Goal: Task Accomplishment & Management: Manage account settings

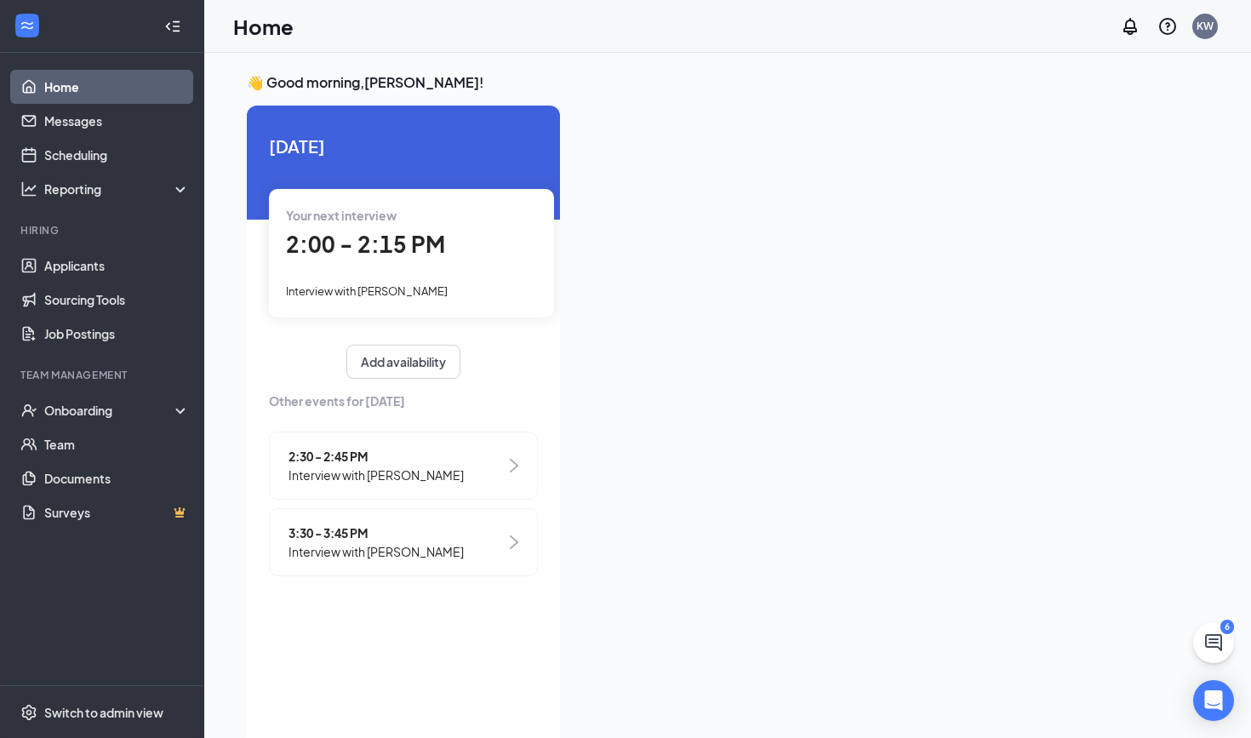
click at [517, 466] on img at bounding box center [514, 466] width 9 height 14
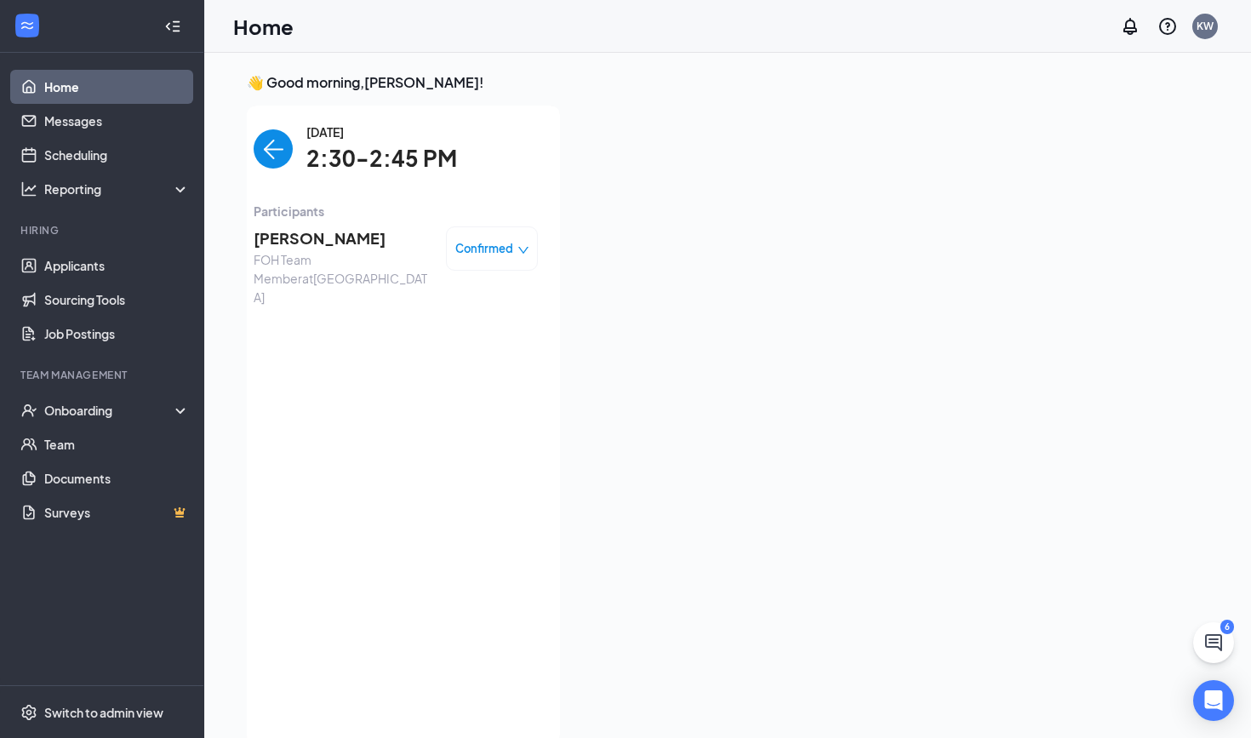
scroll to position [7, 0]
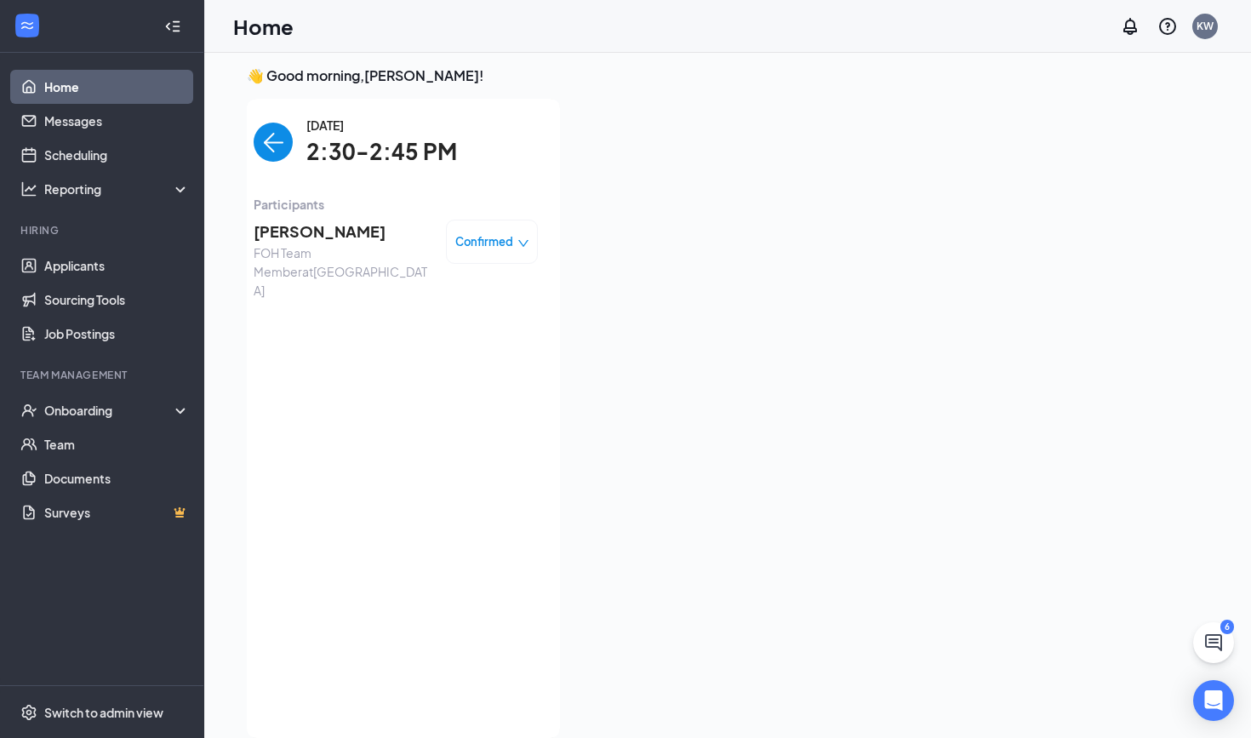
click at [288, 226] on span "[PERSON_NAME]" at bounding box center [343, 232] width 179 height 24
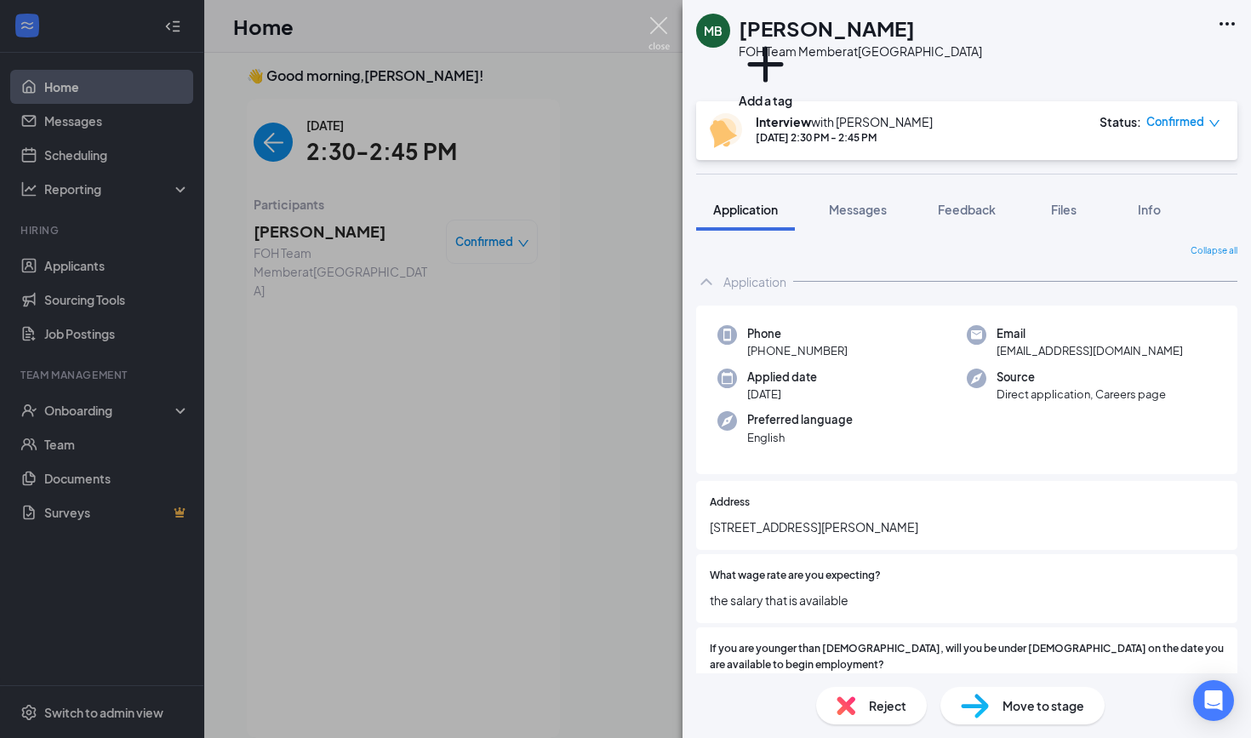
click at [667, 35] on img at bounding box center [659, 33] width 21 height 33
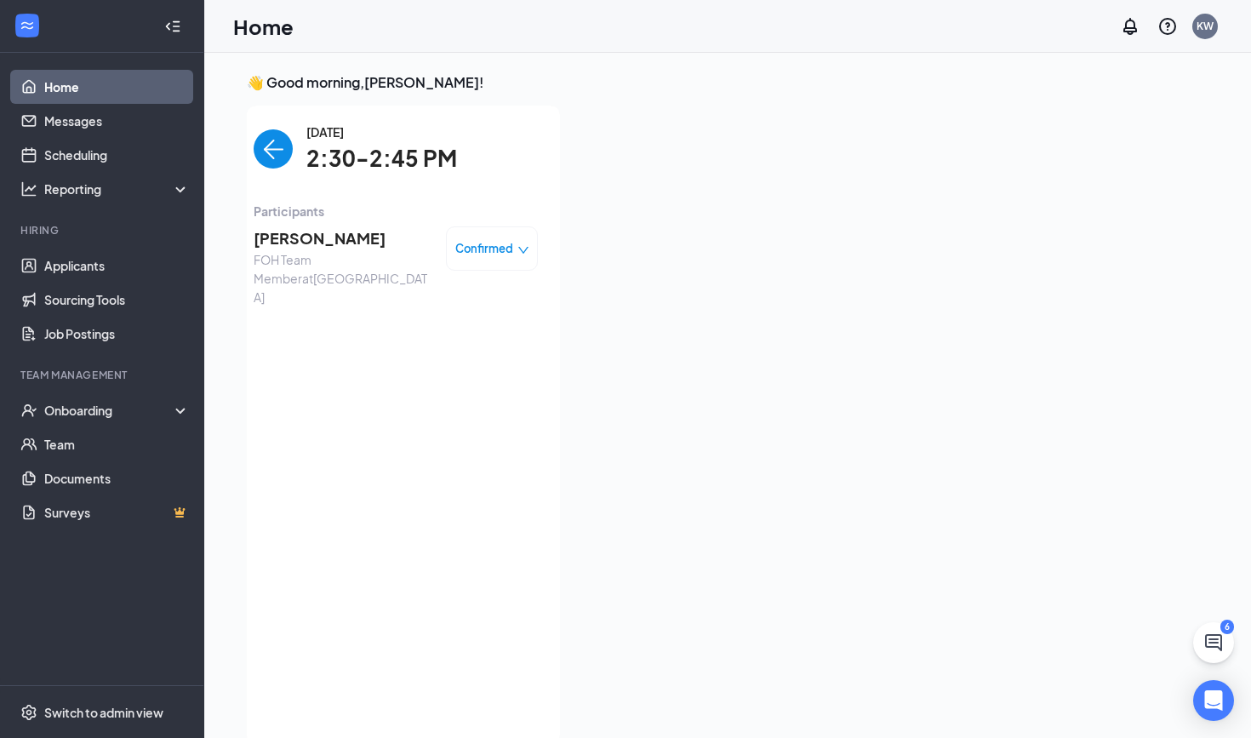
click at [267, 144] on img "back-button" at bounding box center [273, 148] width 39 height 39
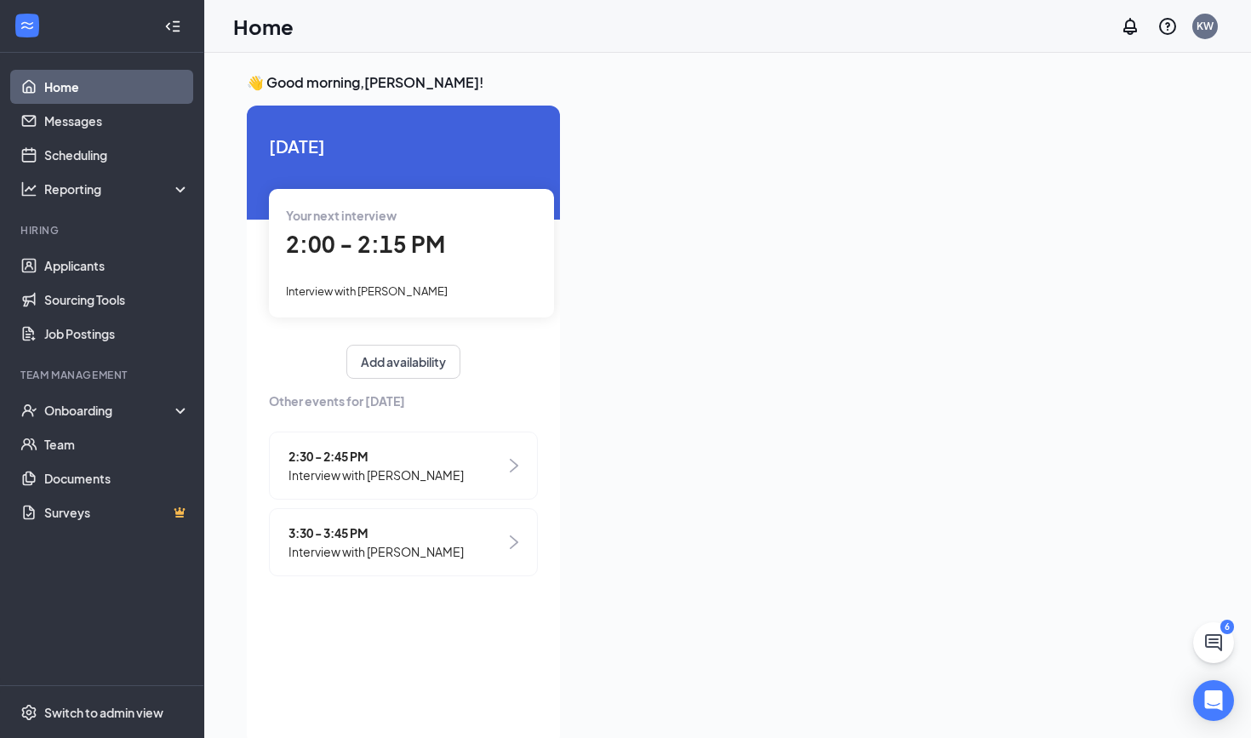
click at [334, 247] on span "2:00 - 2:15 PM" at bounding box center [365, 244] width 159 height 28
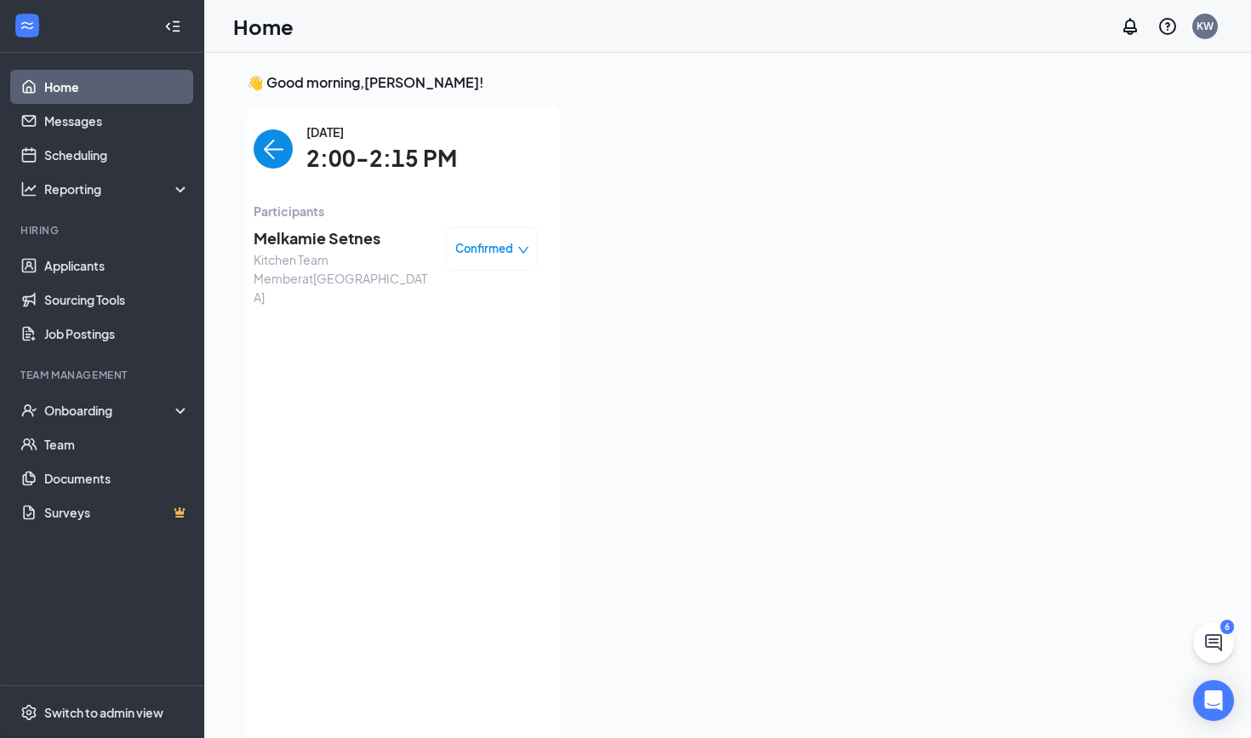
scroll to position [7, 0]
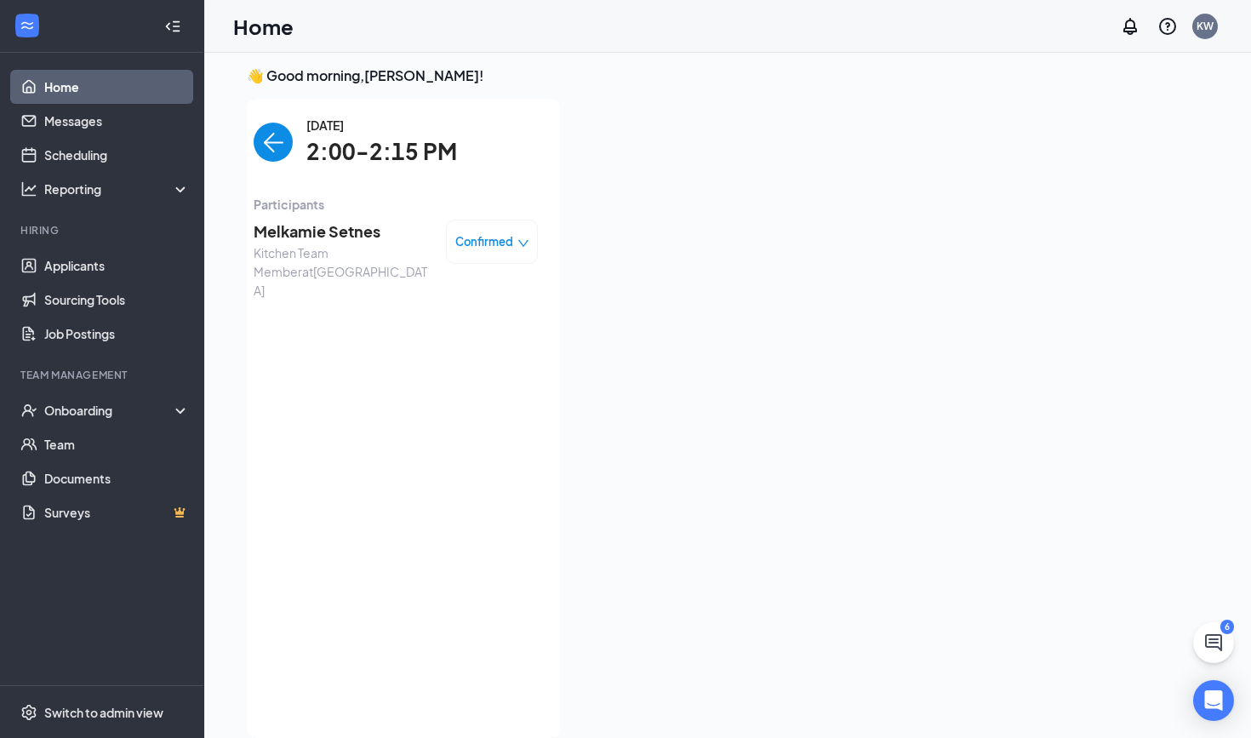
click at [320, 228] on span "Melkamie Setnes" at bounding box center [343, 232] width 179 height 24
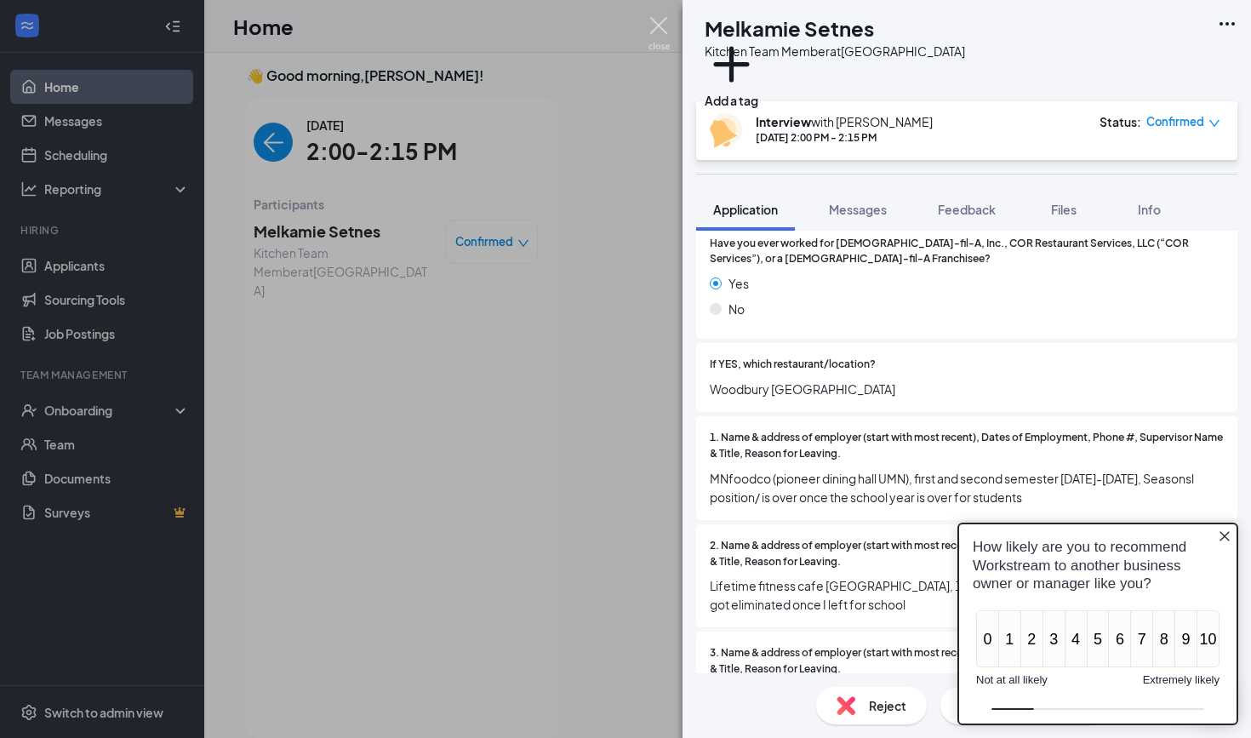
click at [661, 34] on img at bounding box center [659, 33] width 21 height 33
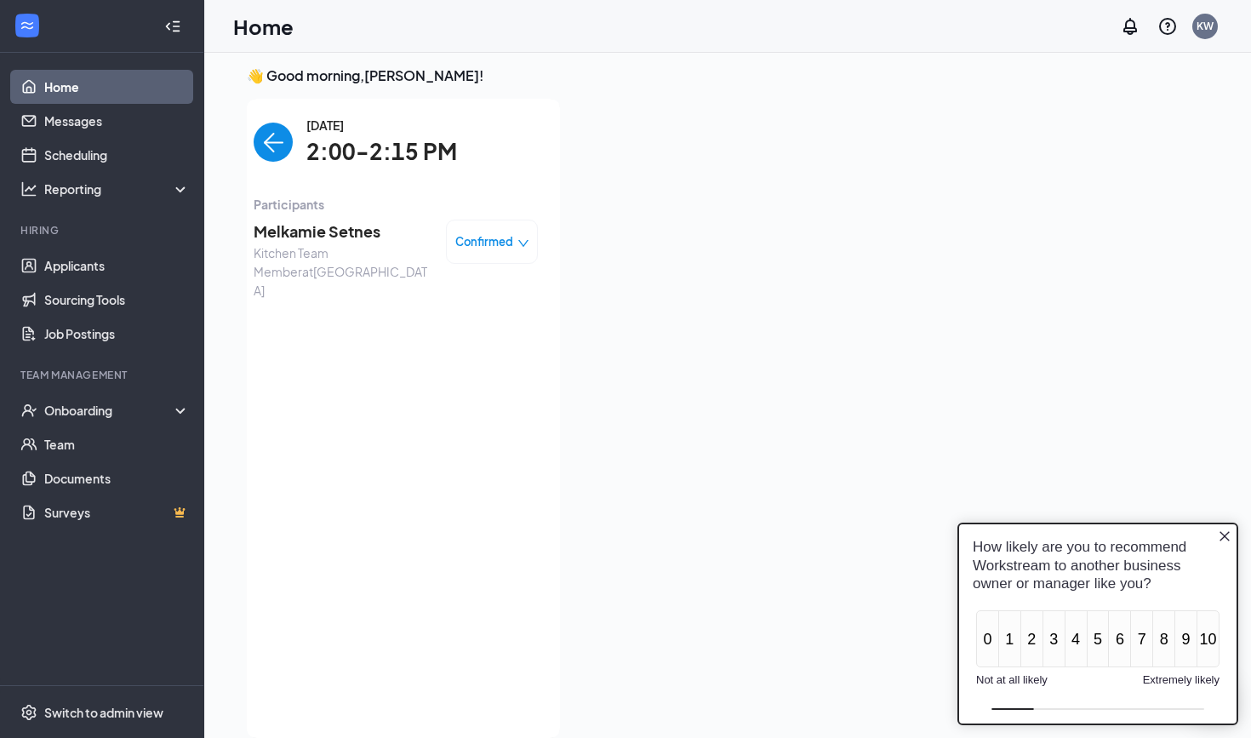
click at [272, 150] on img "back-button" at bounding box center [273, 142] width 39 height 39
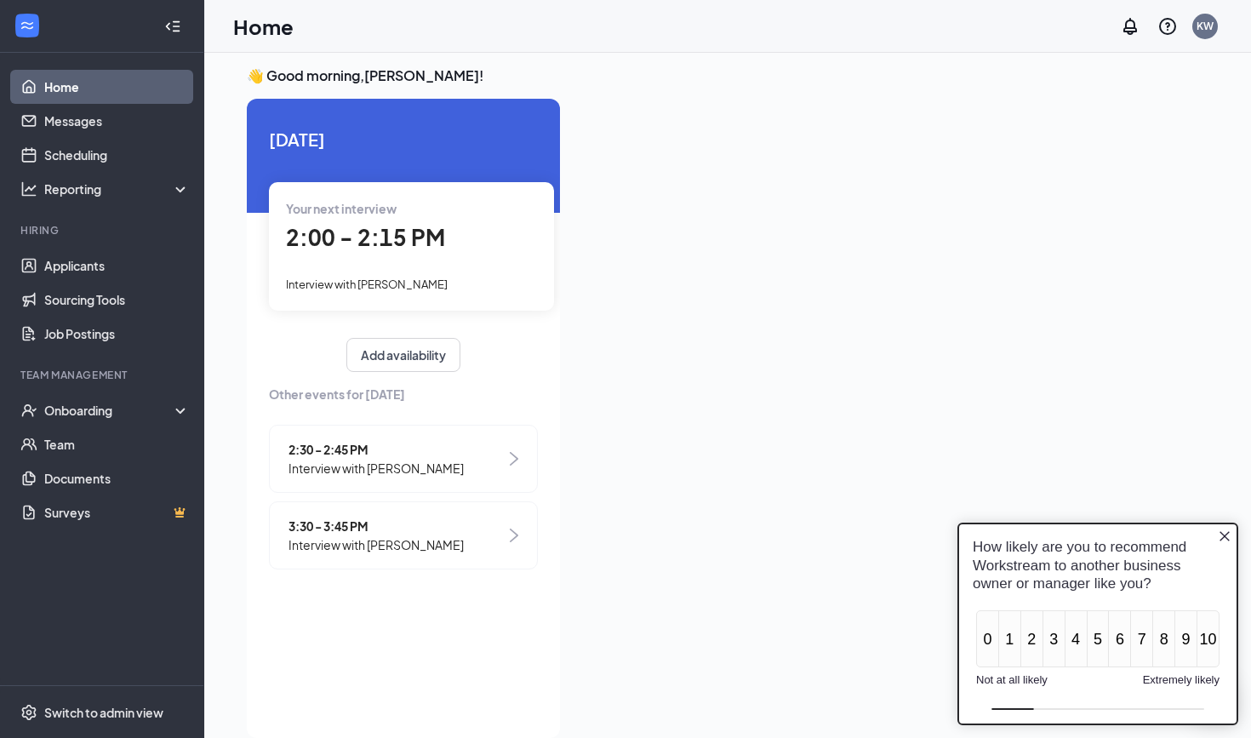
click at [1127, 537] on icon "Close button" at bounding box center [1225, 536] width 14 height 14
